Goal: Task Accomplishment & Management: Complete application form

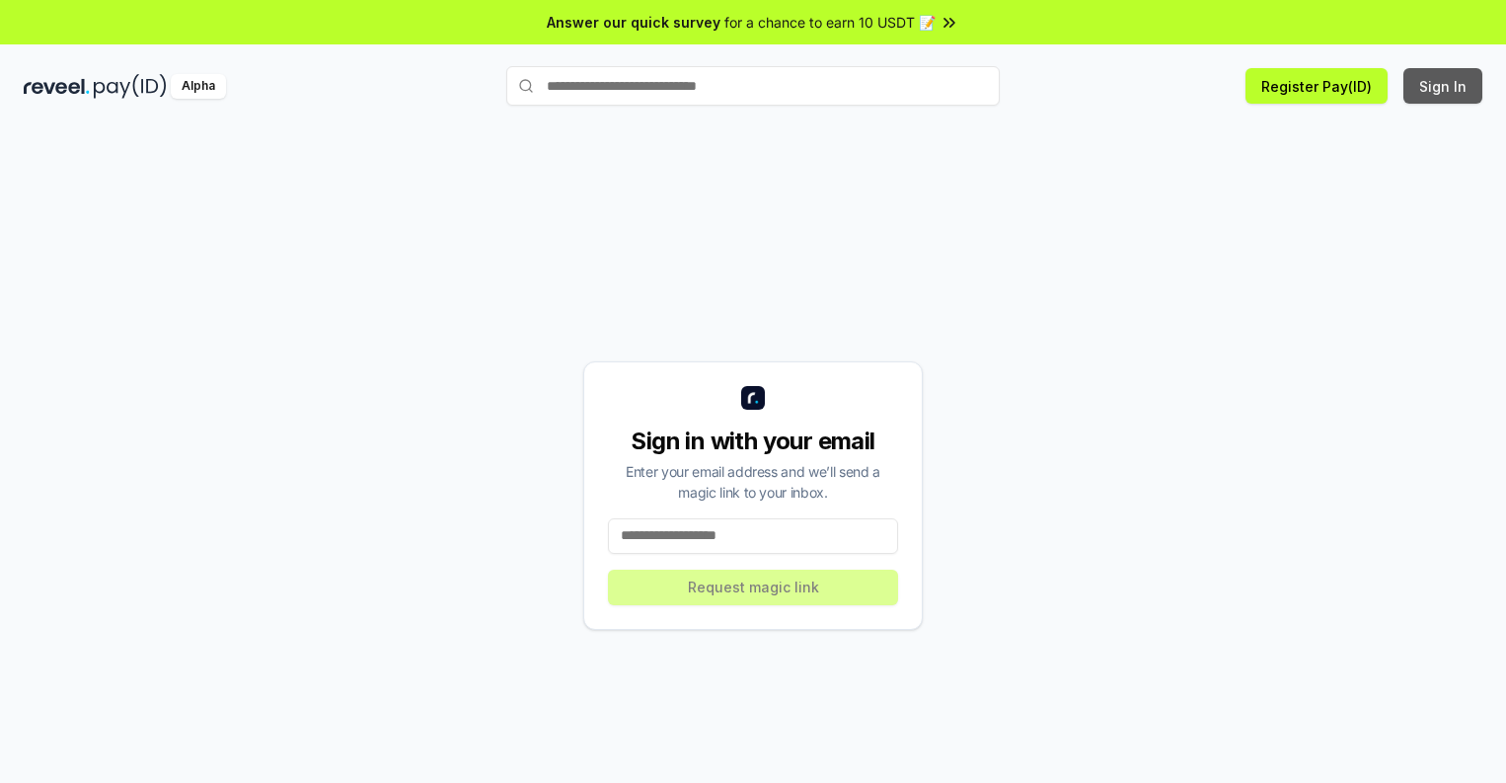
click at [1444, 86] on button "Sign In" at bounding box center [1443, 86] width 79 height 36
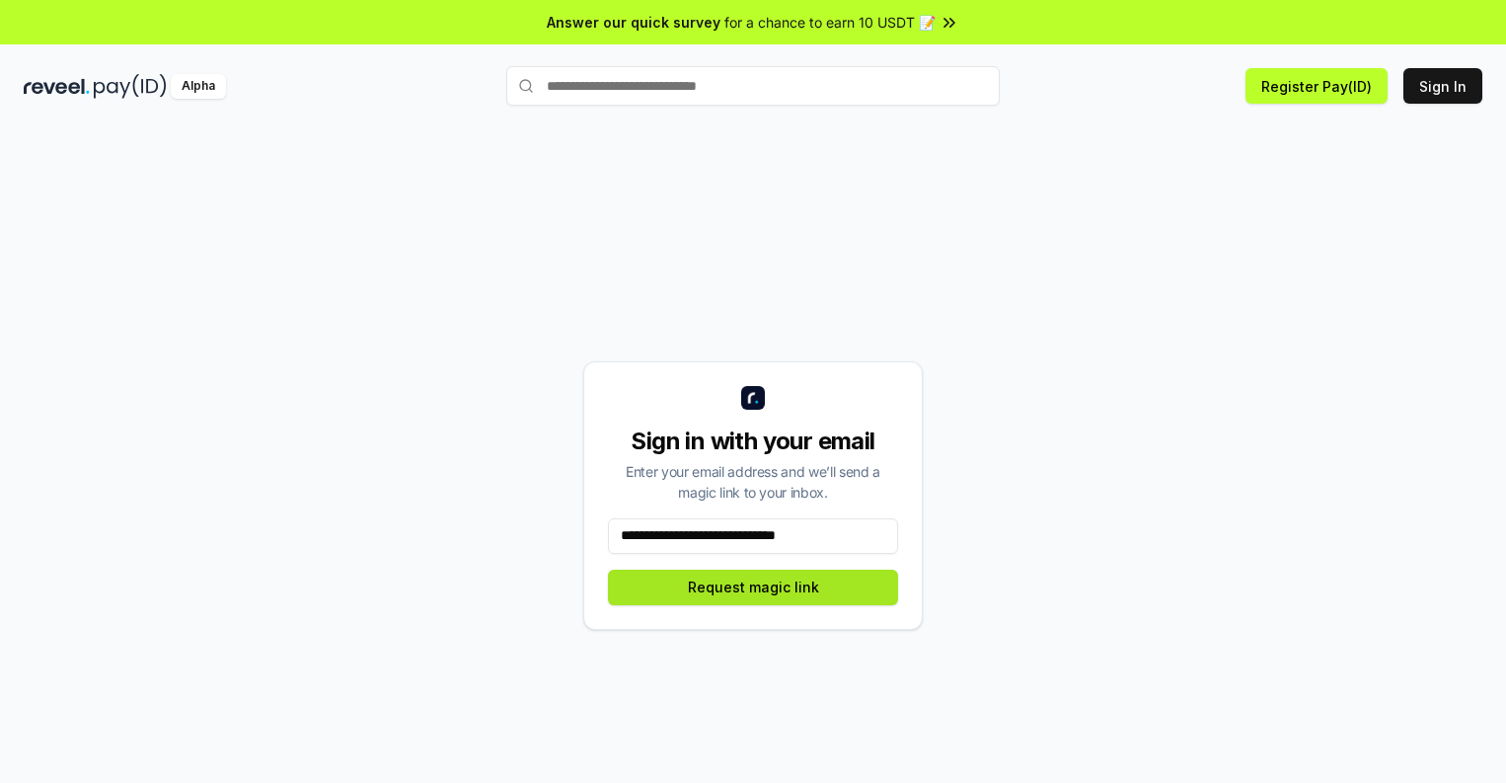
type input "**********"
click at [753, 586] on button "Request magic link" at bounding box center [753, 588] width 290 height 36
